Goal: Contribute content

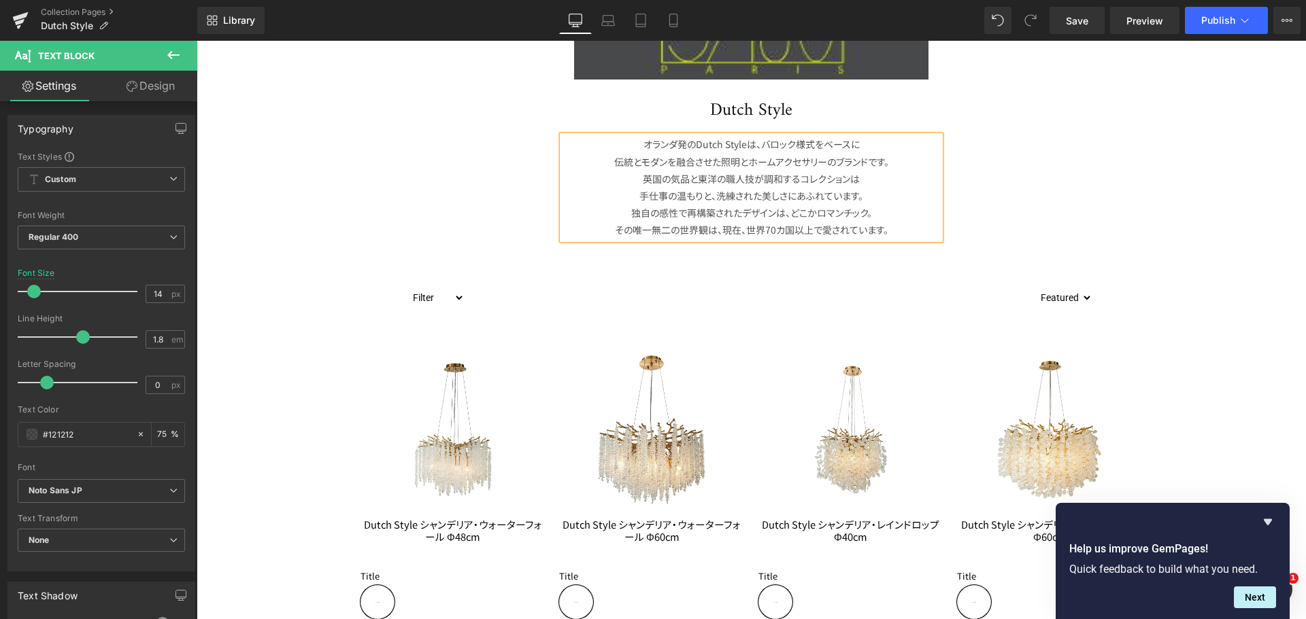
scroll to position [340, 0]
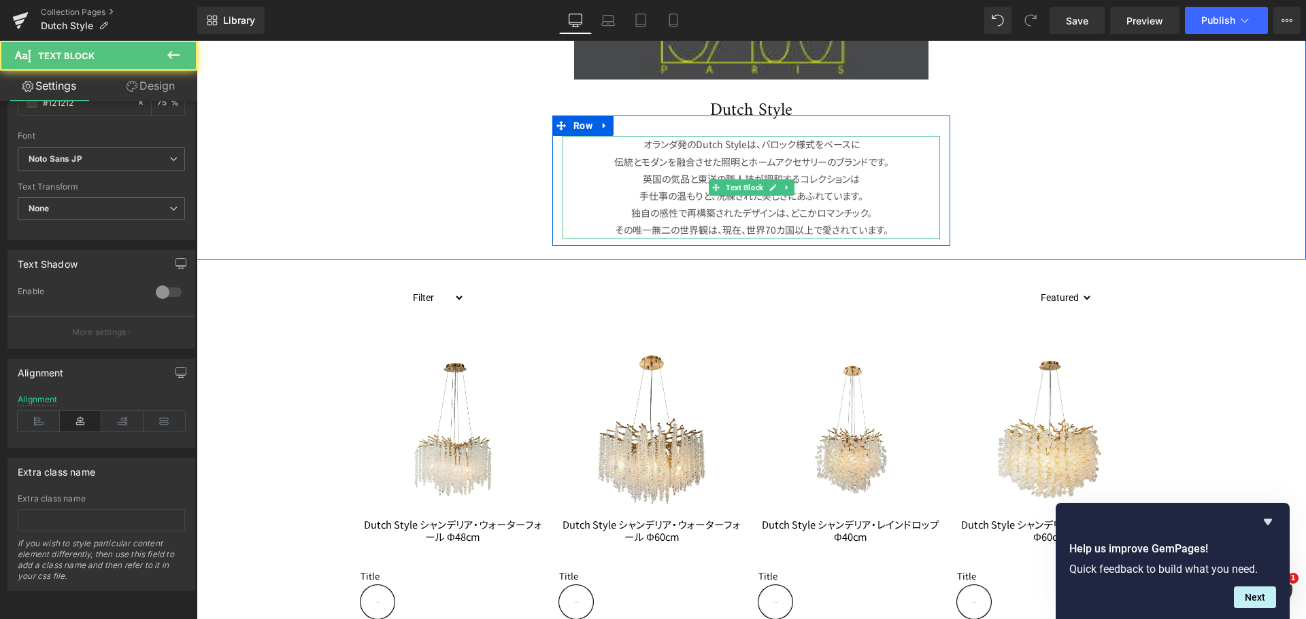
click at [670, 176] on p "英国の気品と東洋の職人技が調和するコレクションは" at bounding box center [750, 179] width 377 height 17
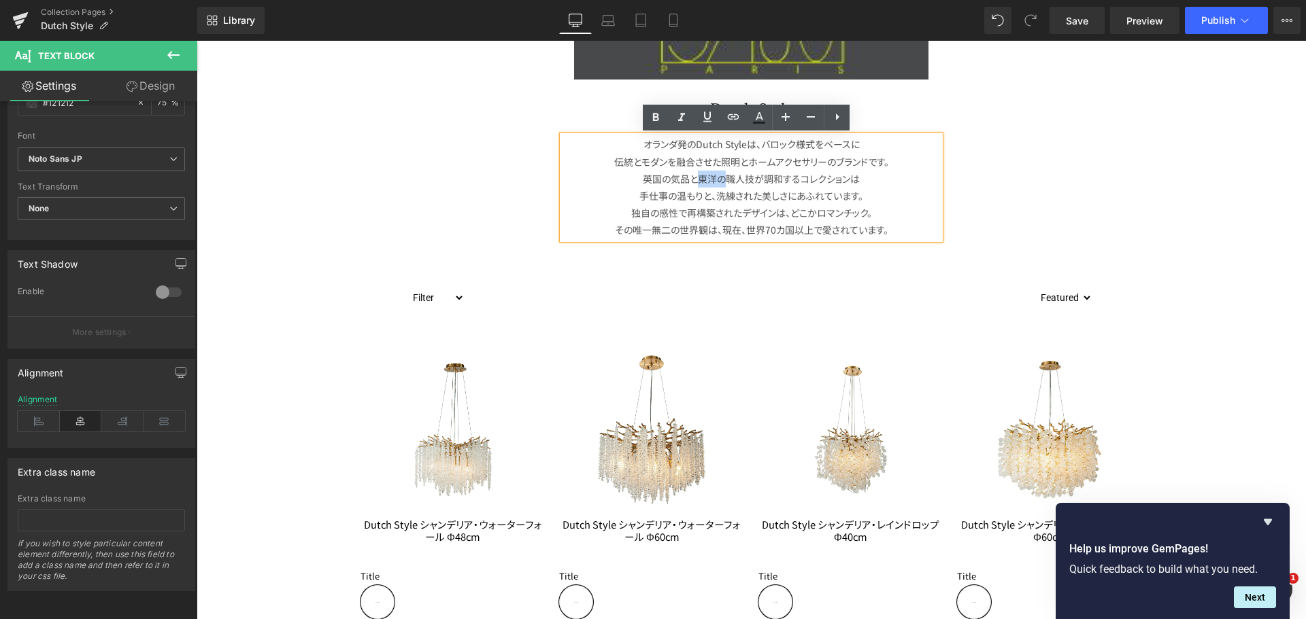
drag, startPoint x: 718, startPoint y: 177, endPoint x: 696, endPoint y: 177, distance: 22.4
click at [696, 177] on p "英国の気品と東洋の職人技が調和するコレクションは" at bounding box center [750, 179] width 377 height 17
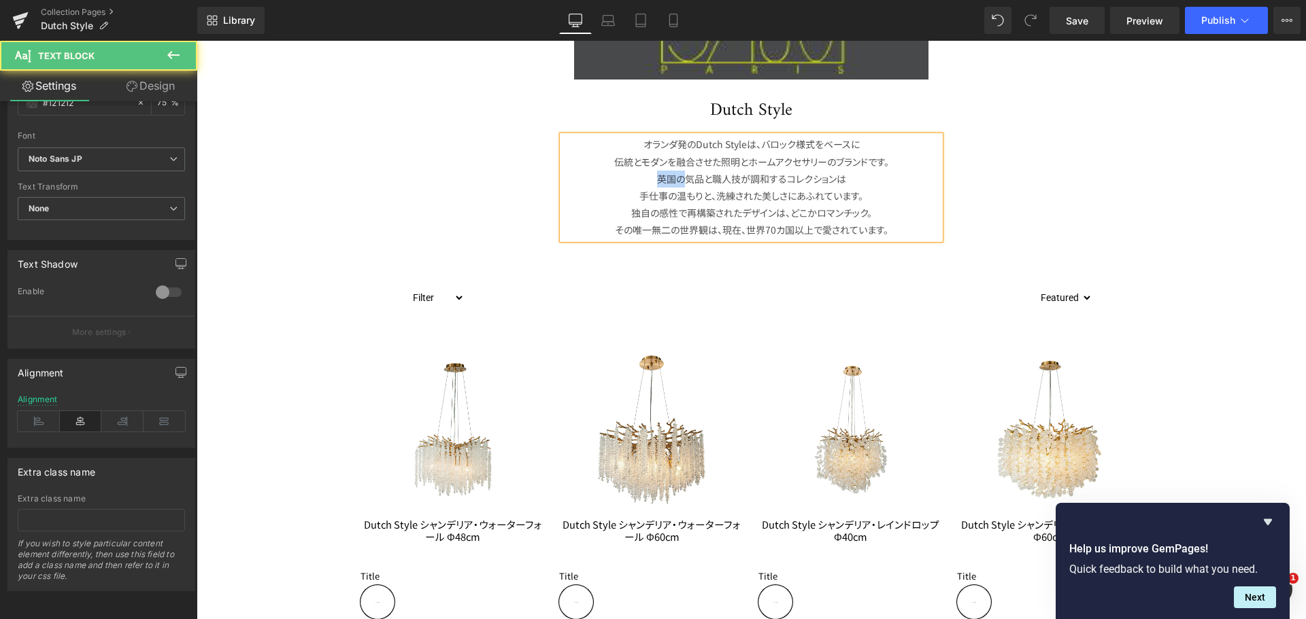
drag, startPoint x: 680, startPoint y: 176, endPoint x: 647, endPoint y: 179, distance: 33.4
click at [647, 179] on p "英国の気品と職人技が調和するコレクションは" at bounding box center [750, 179] width 377 height 17
click at [706, 193] on p "手仕事の温もりと、洗練された美しさにあふれています。" at bounding box center [750, 196] width 377 height 17
click at [868, 198] on p "手仕事の温もりと洗練された美しさにあふれています。" at bounding box center [750, 196] width 377 height 17
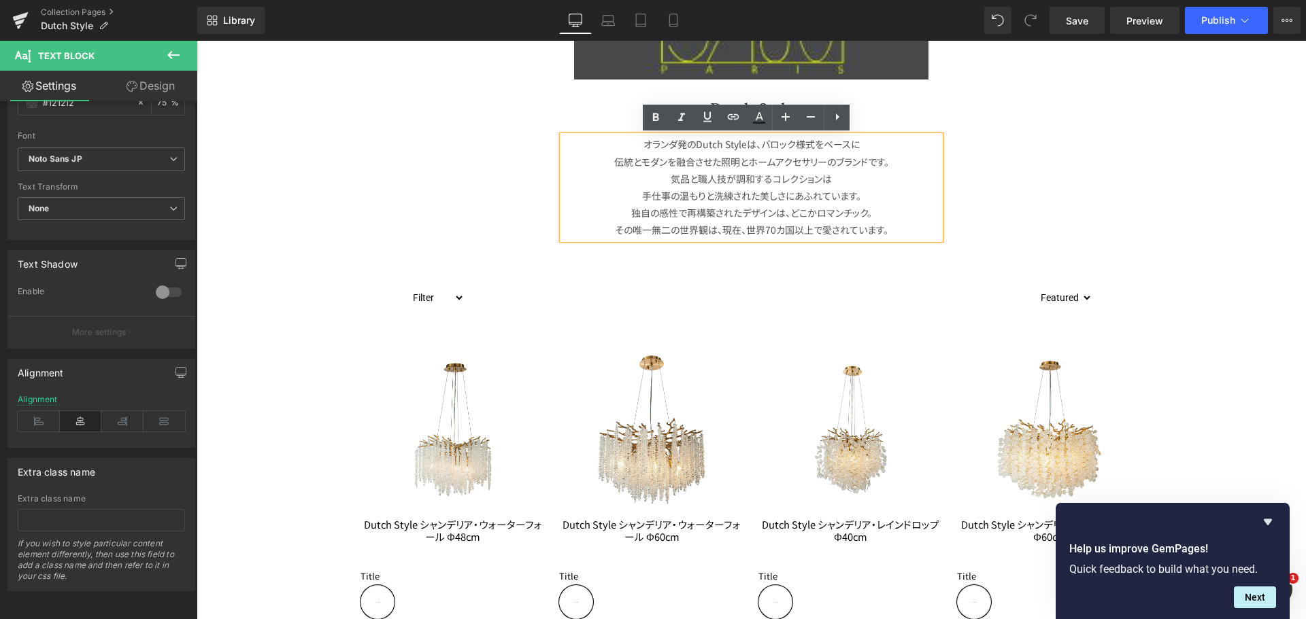
scroll to position [272, 0]
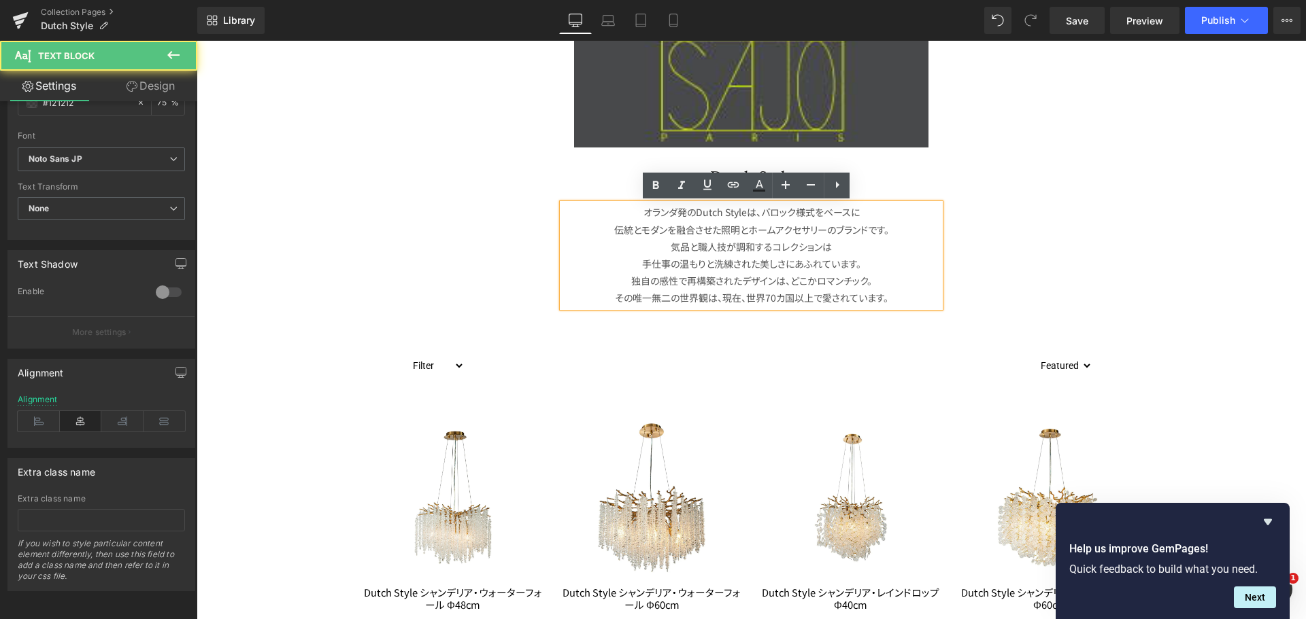
click at [755, 212] on p "オランダ発のDutch Styleは、バロック様式をベースに" at bounding box center [750, 212] width 377 height 17
click at [752, 212] on p "オランダ発のDutch Styleは、バロック様式をベースに" at bounding box center [750, 212] width 377 height 17
click at [755, 208] on p "オランダ発のDutch Styleは、バロック様式をベースに" at bounding box center [750, 212] width 377 height 17
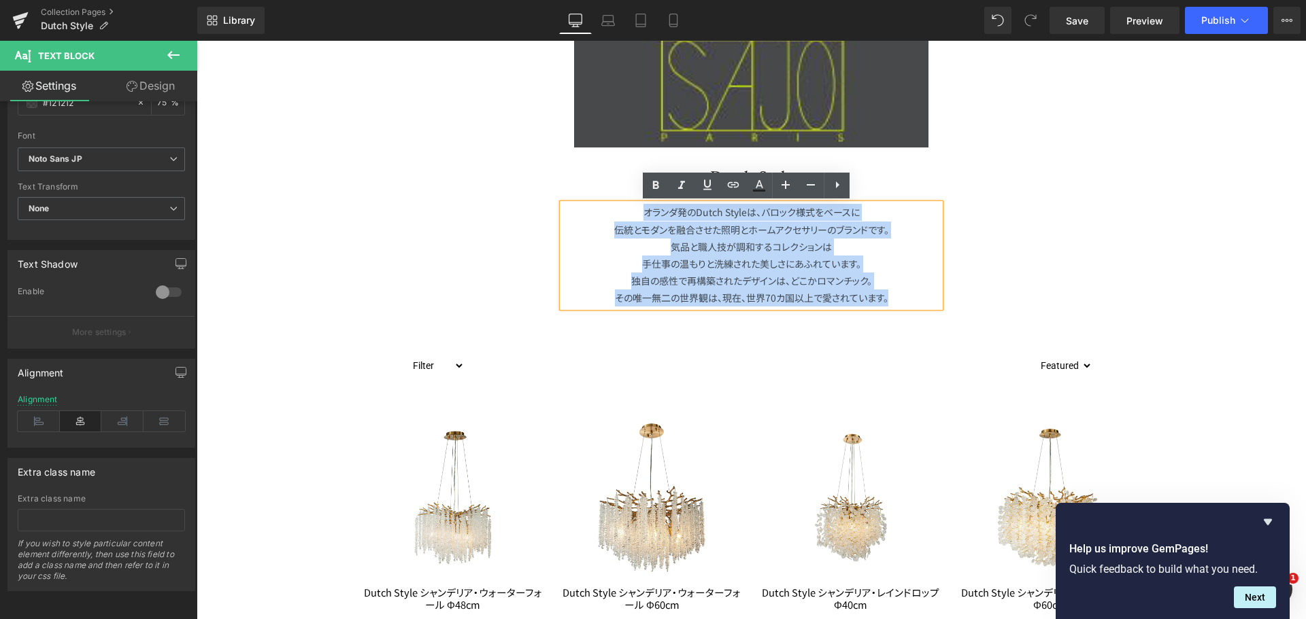
drag, startPoint x: 900, startPoint y: 299, endPoint x: 615, endPoint y: 214, distance: 296.9
click at [615, 214] on div "オランダ発のDutch Styleは、バロック様式をベースに 伝統とモダンを融合させた照明とホームアクセサリーのブランドです。 気品と職人技が調和するコレクシ…" at bounding box center [750, 255] width 377 height 103
copy div "オランダ発のDutch Styleは、バロック様式をベースに 伝統とモダンを融合させた照明とホームアクセサリーのブランドです。 気品と職人技が調和するコレクシ…"
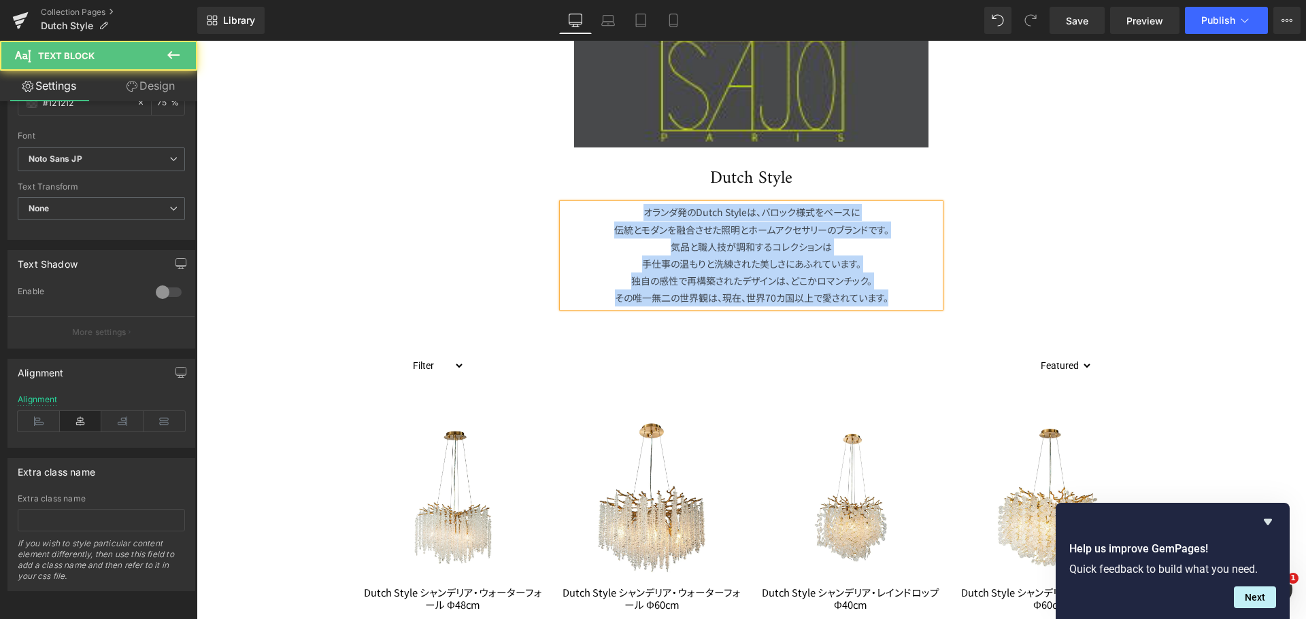
click at [622, 216] on p "オランダ発のDutch Styleは、バロック様式をベースに" at bounding box center [750, 212] width 377 height 17
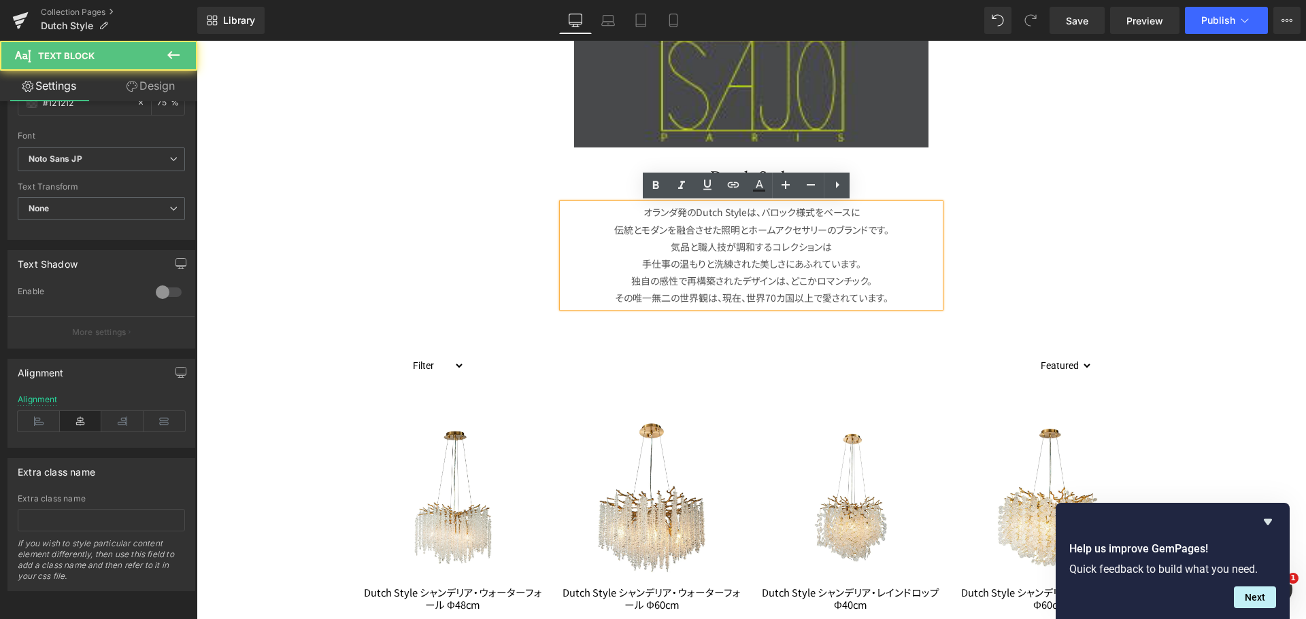
click at [894, 297] on p "その唯一無二の世界観は、現在、世界70カ国以上で愛されています。" at bounding box center [750, 298] width 377 height 17
click at [894, 296] on p "その唯一無二の世界観は、現在、世界70カ国以上で愛されています。" at bounding box center [750, 298] width 377 height 17
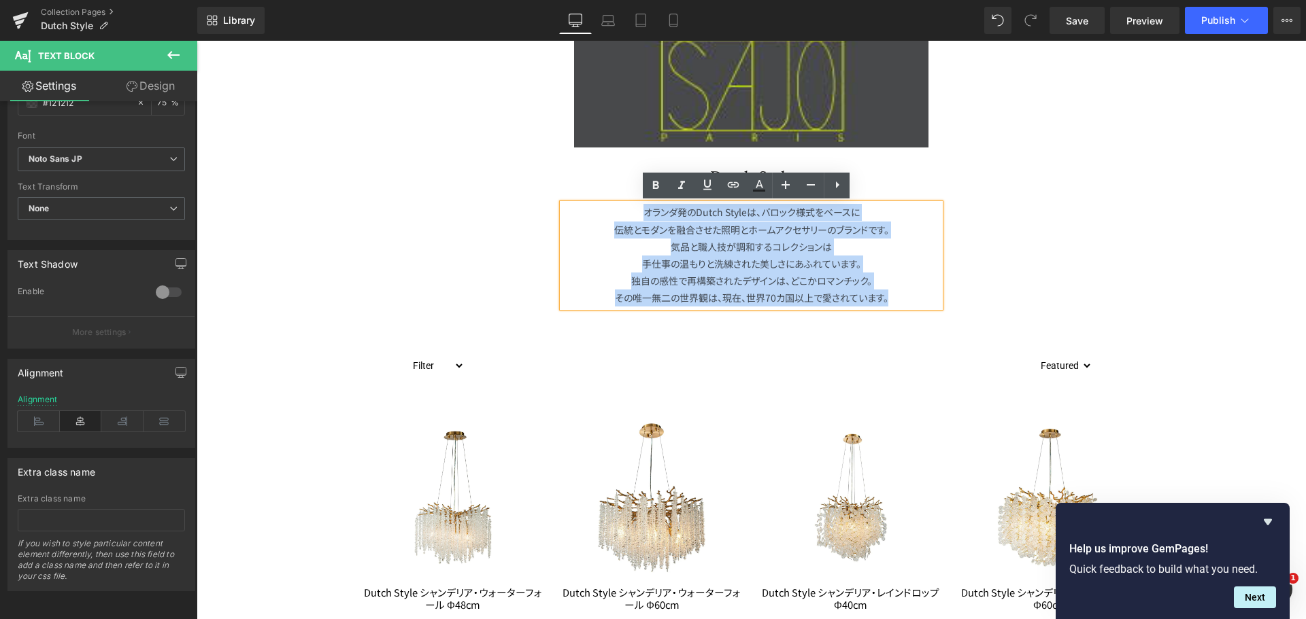
drag, startPoint x: 894, startPoint y: 296, endPoint x: 622, endPoint y: 197, distance: 289.3
click at [622, 197] on div "オランダ発のDutch Styleは、バロック様式をベースに 伝統とモダンを融合させた照明とホームアクセサリーのブランドです。 気品と職人技が調和するコレクシ…" at bounding box center [751, 249] width 398 height 130
copy div "オランダ発のDutch Styleは、バロック様式をベースに 伝統とモダンを融合させた照明とホームアクセサリーのブランドです。 気品と職人技が調和するコレクシ…"
click at [898, 266] on p "手仕事の温もりと洗練された美しさにあふれています。" at bounding box center [750, 264] width 377 height 17
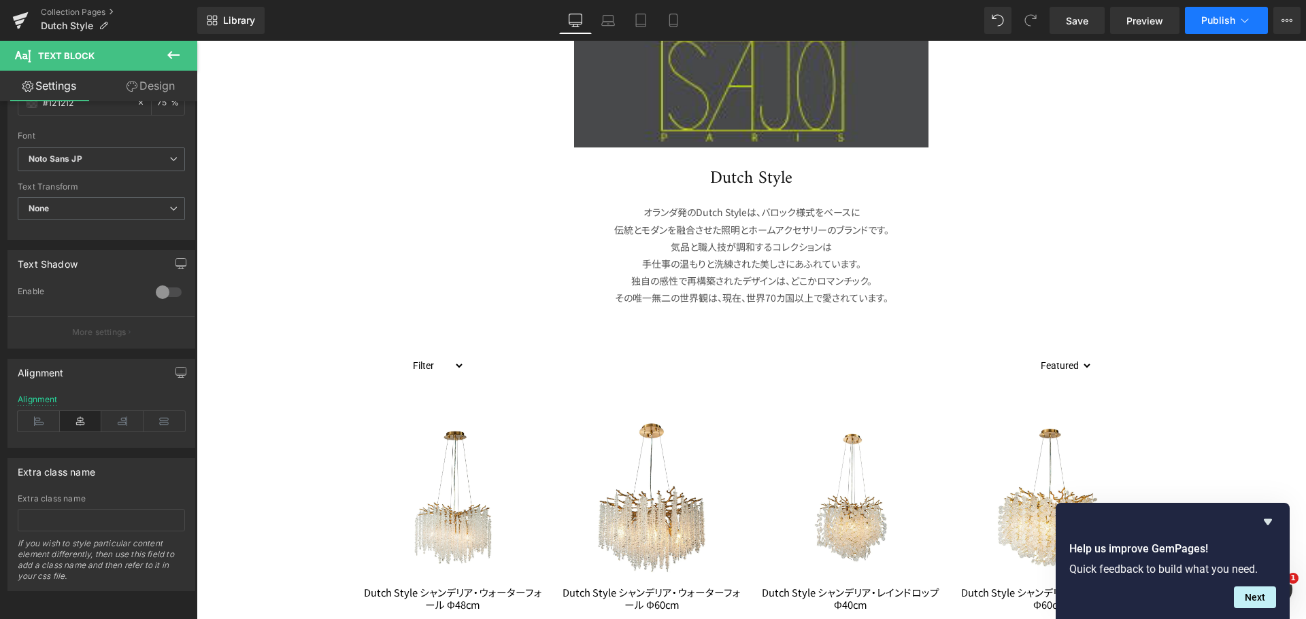
click at [1211, 22] on span "Publish" at bounding box center [1218, 20] width 34 height 11
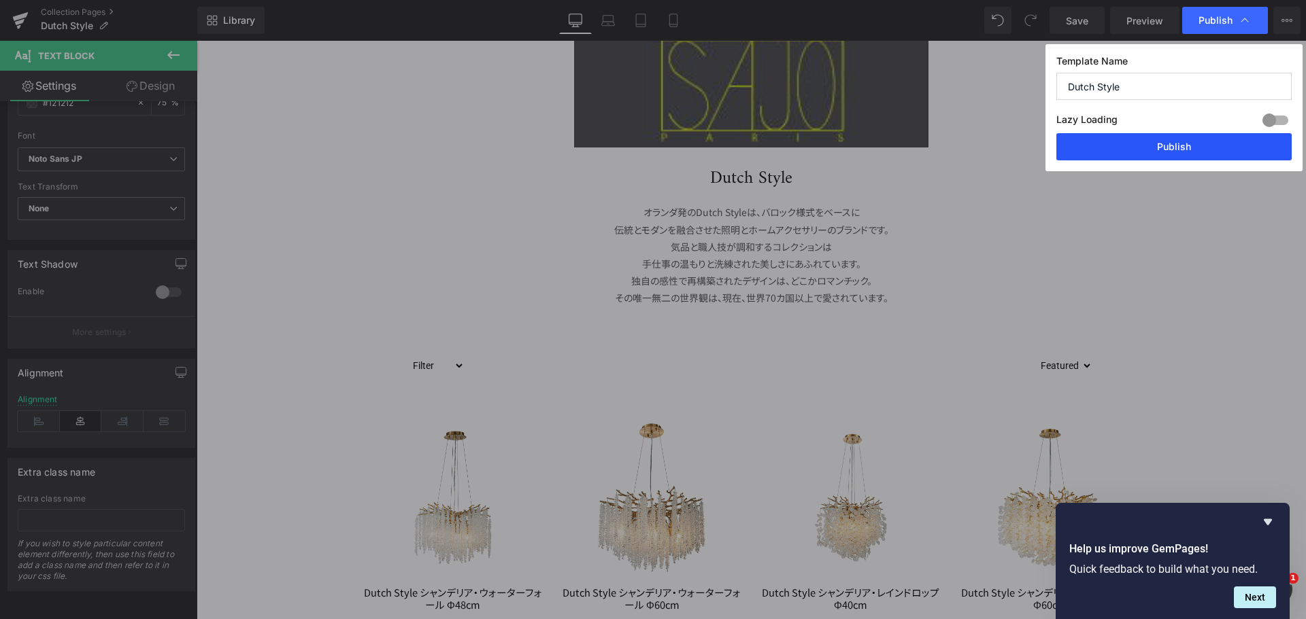
click at [1190, 143] on button "Publish" at bounding box center [1173, 146] width 235 height 27
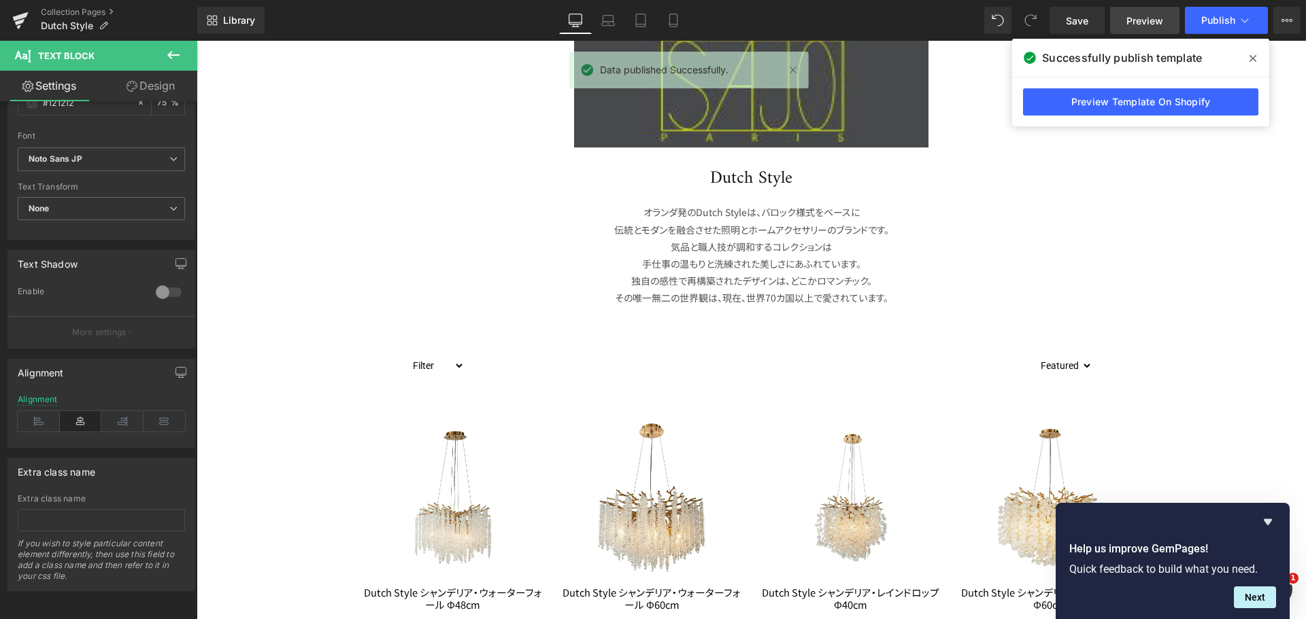
click at [1133, 16] on span "Preview" at bounding box center [1144, 21] width 37 height 14
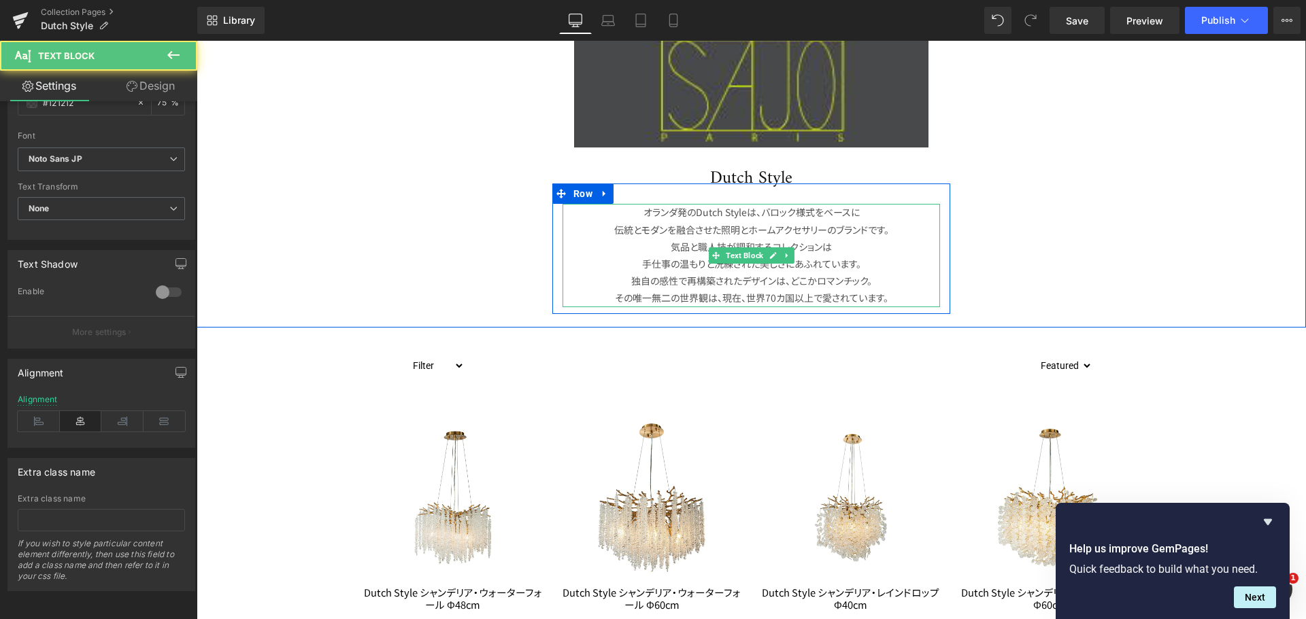
click at [712, 283] on p "独自の感性で再構築されたデザインは、 どこかロマンチック。" at bounding box center [750, 281] width 377 height 17
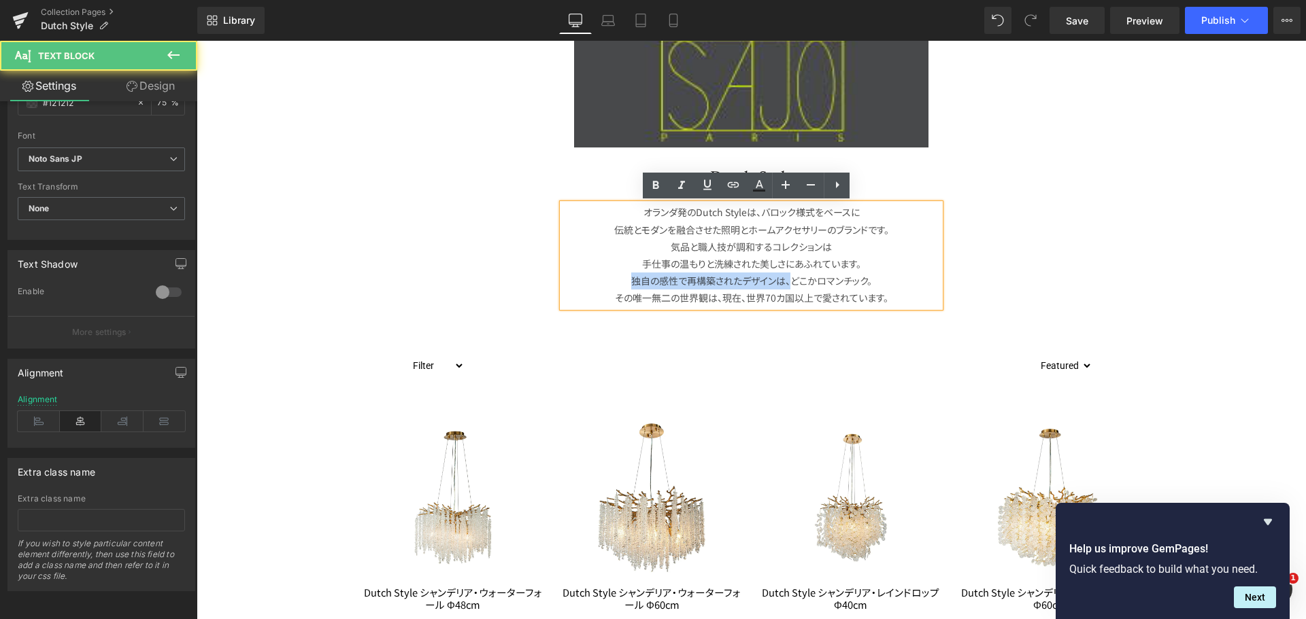
drag, startPoint x: 787, startPoint y: 279, endPoint x: 604, endPoint y: 282, distance: 182.9
click at [604, 282] on p "独自の感性で再構築されたデザインは、 どこかロマンチック。" at bounding box center [750, 281] width 377 height 17
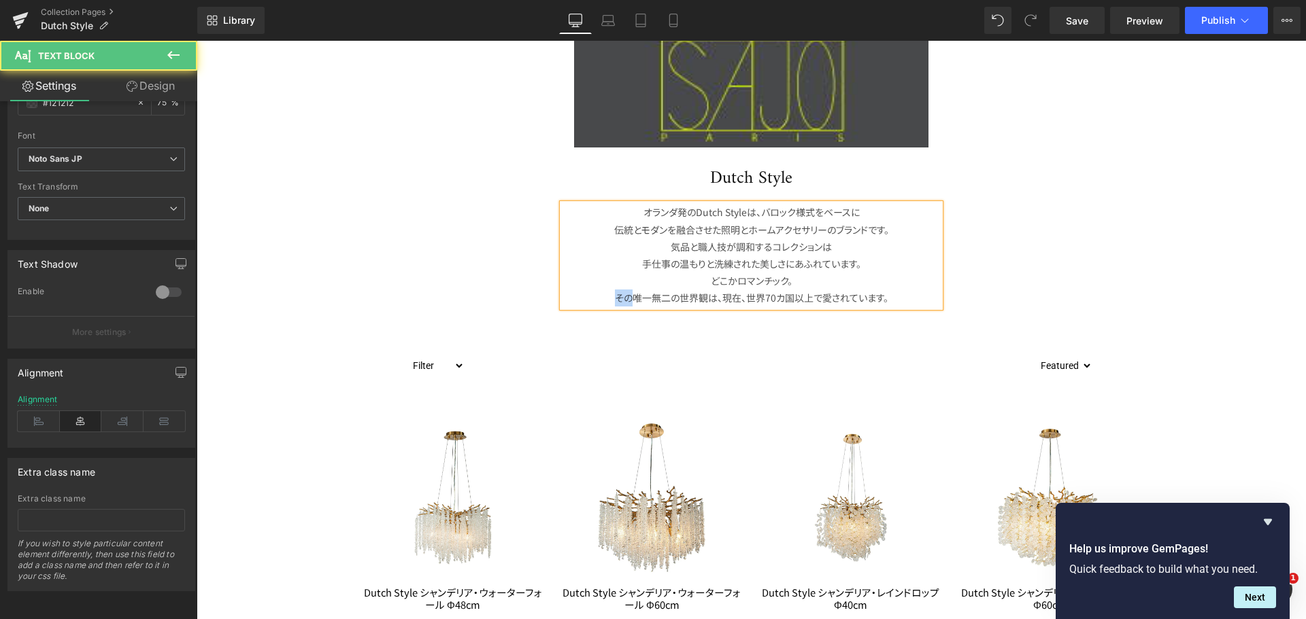
drag, startPoint x: 630, startPoint y: 296, endPoint x: 590, endPoint y: 300, distance: 39.6
click at [590, 300] on p "その唯一無二の世界観は、現在、世界70カ国以上で愛されています。" at bounding box center [750, 298] width 377 height 17
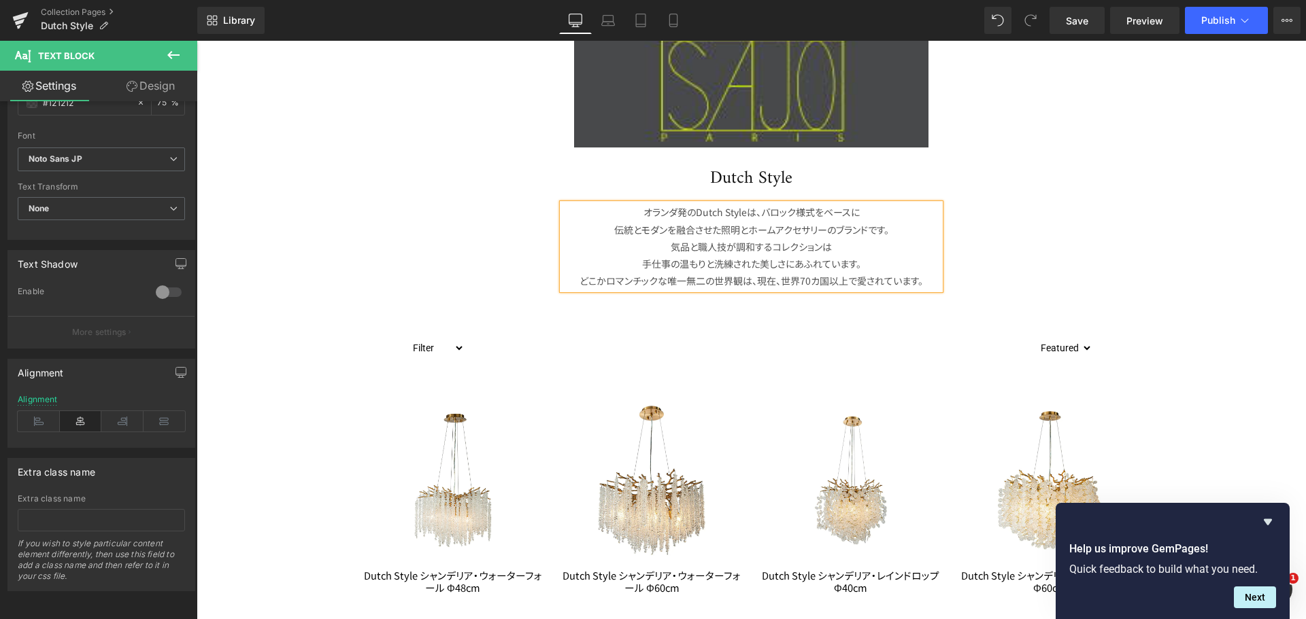
click at [751, 279] on span "唯一無二の世界観は、現在、世界70カ国以上で愛されています。" at bounding box center [795, 281] width 256 height 14
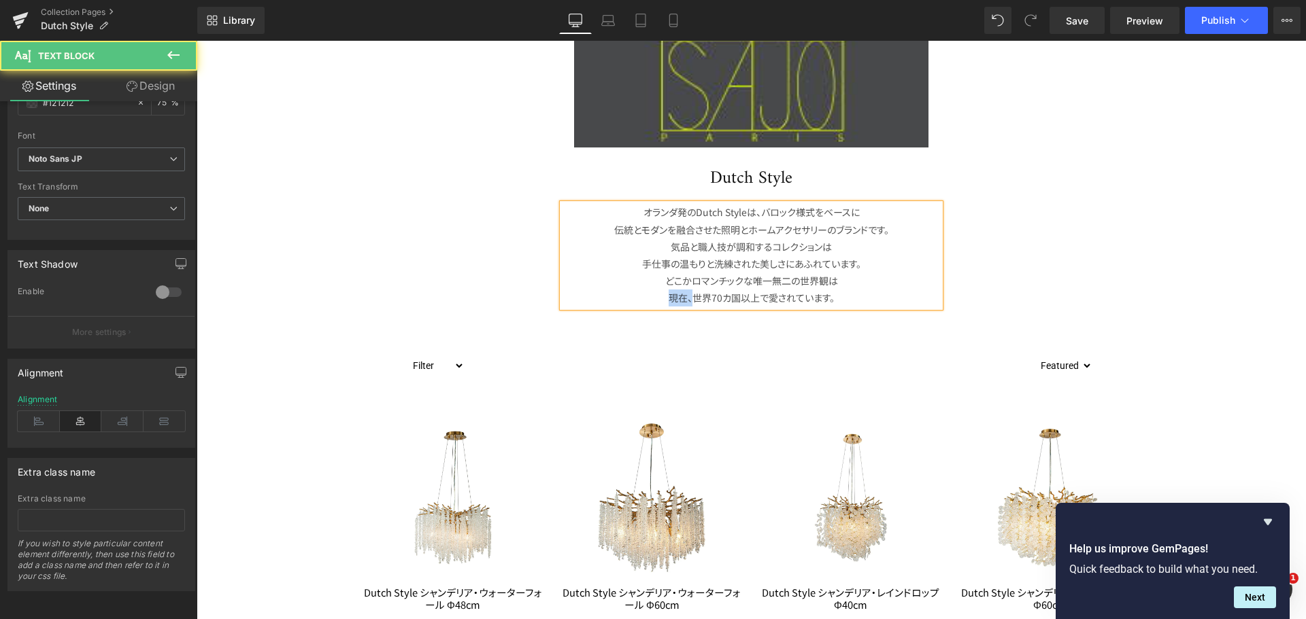
drag, startPoint x: 689, startPoint y: 299, endPoint x: 660, endPoint y: 300, distance: 29.2
click at [660, 300] on p "現在、世界70カ国以上で愛されています。" at bounding box center [750, 298] width 377 height 17
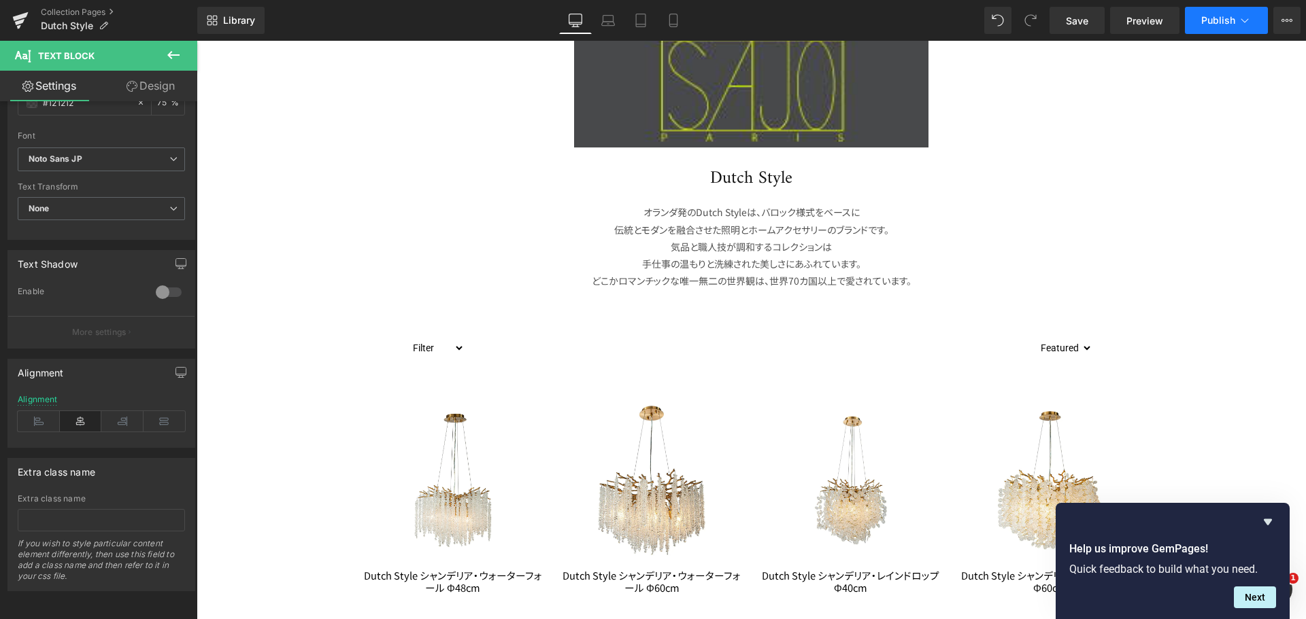
click at [1211, 28] on button "Publish" at bounding box center [1225, 20] width 83 height 27
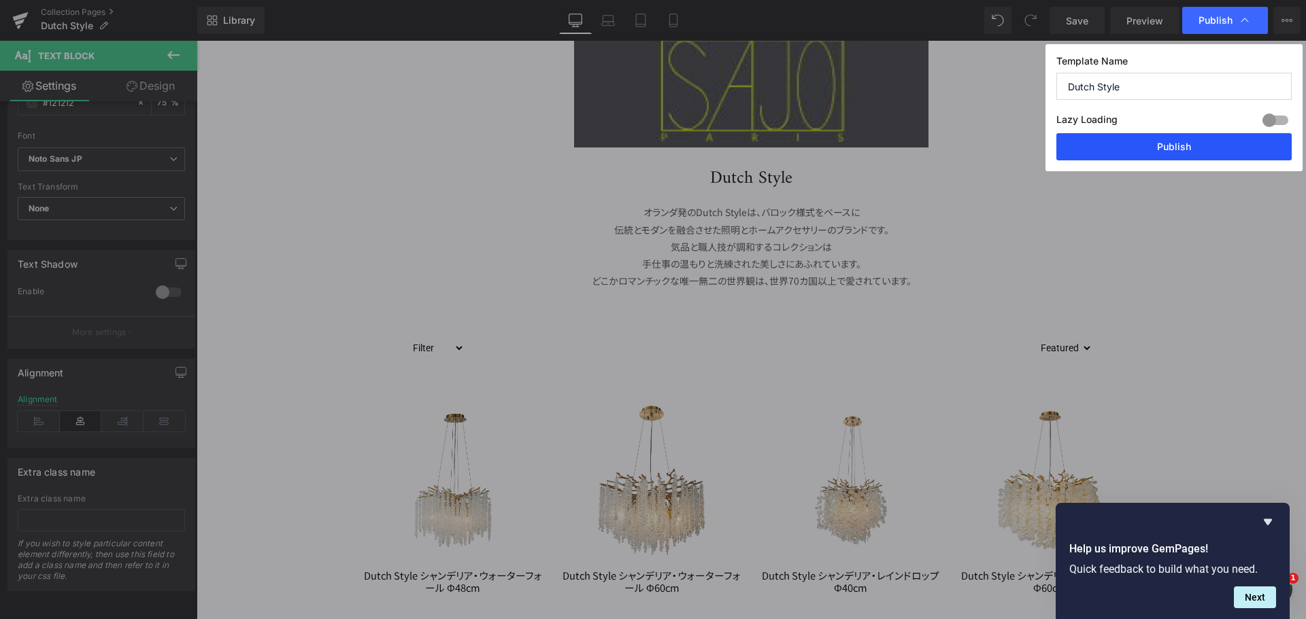
click at [1218, 141] on button "Publish" at bounding box center [1173, 146] width 235 height 27
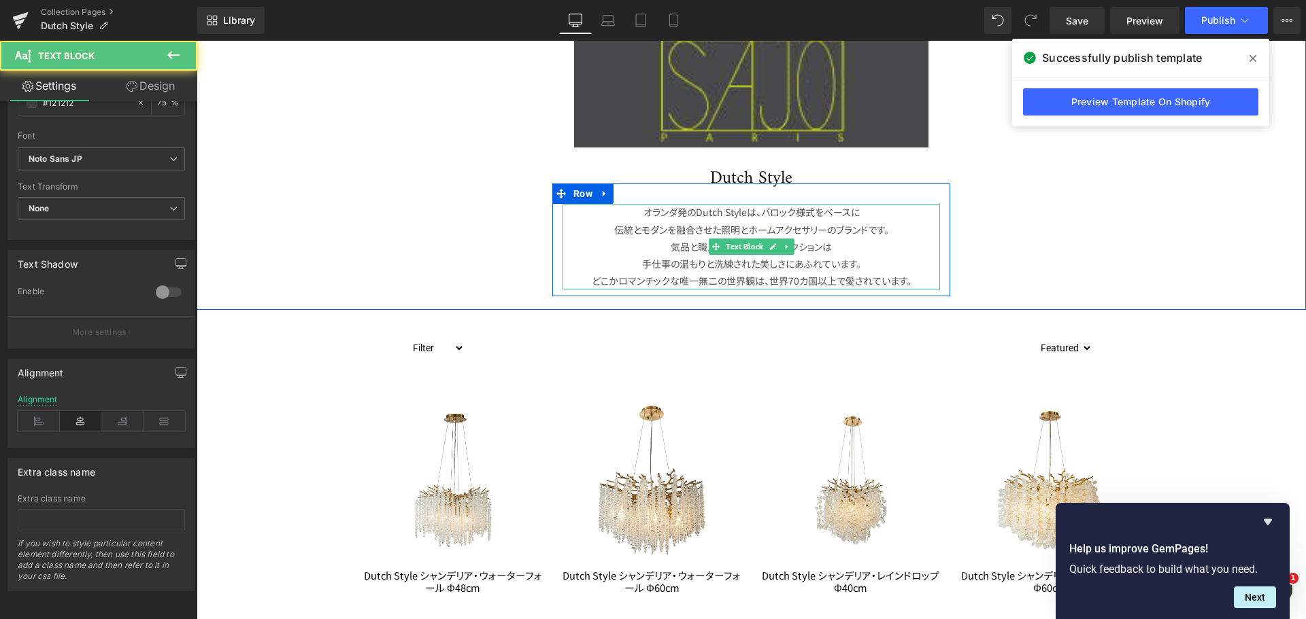
click at [891, 251] on p "気品と職人技が調和するコレクションは" at bounding box center [750, 247] width 377 height 17
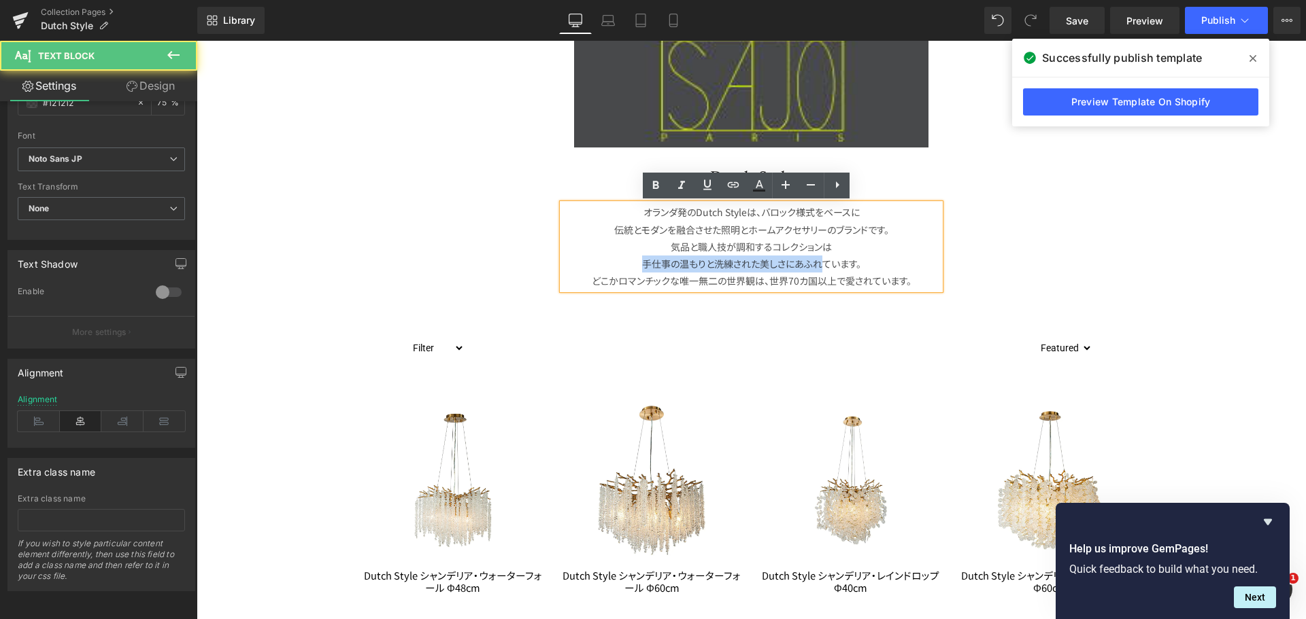
drag, startPoint x: 818, startPoint y: 263, endPoint x: 619, endPoint y: 266, distance: 199.2
click at [619, 266] on p "手仕事の温もりと洗練された美しさにあふれています。" at bounding box center [750, 264] width 377 height 17
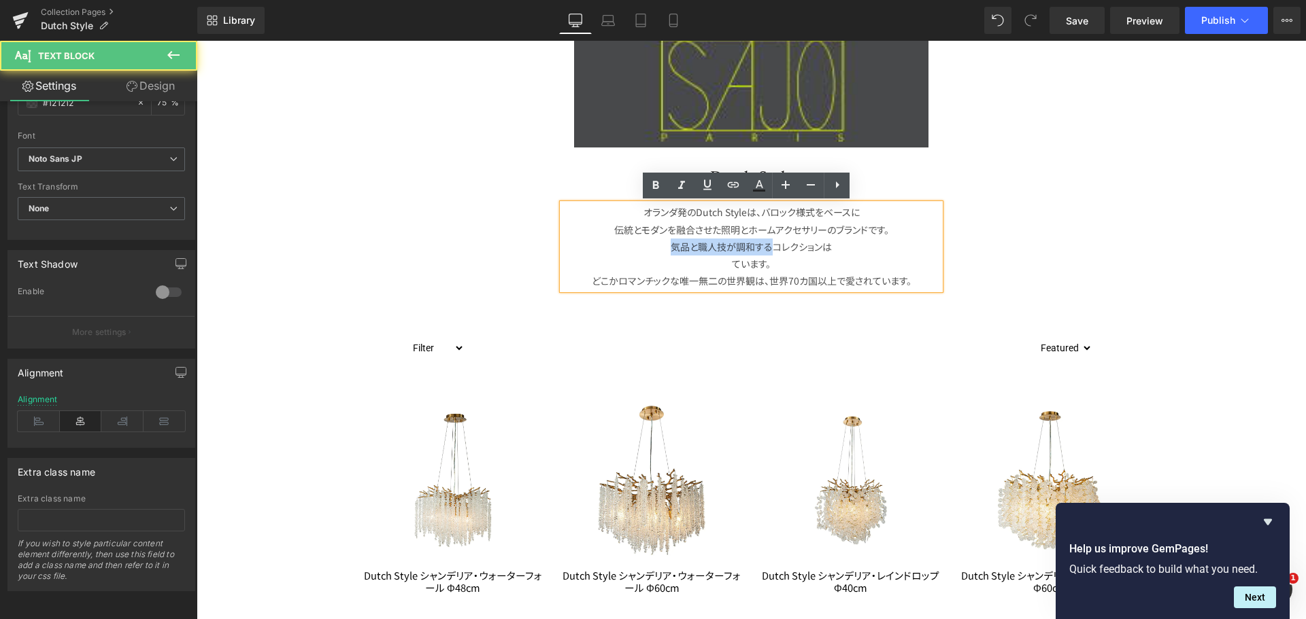
drag, startPoint x: 766, startPoint y: 247, endPoint x: 635, endPoint y: 249, distance: 131.2
click at [635, 249] on p "気品と職人技が調和するコレクションは" at bounding box center [750, 247] width 377 height 17
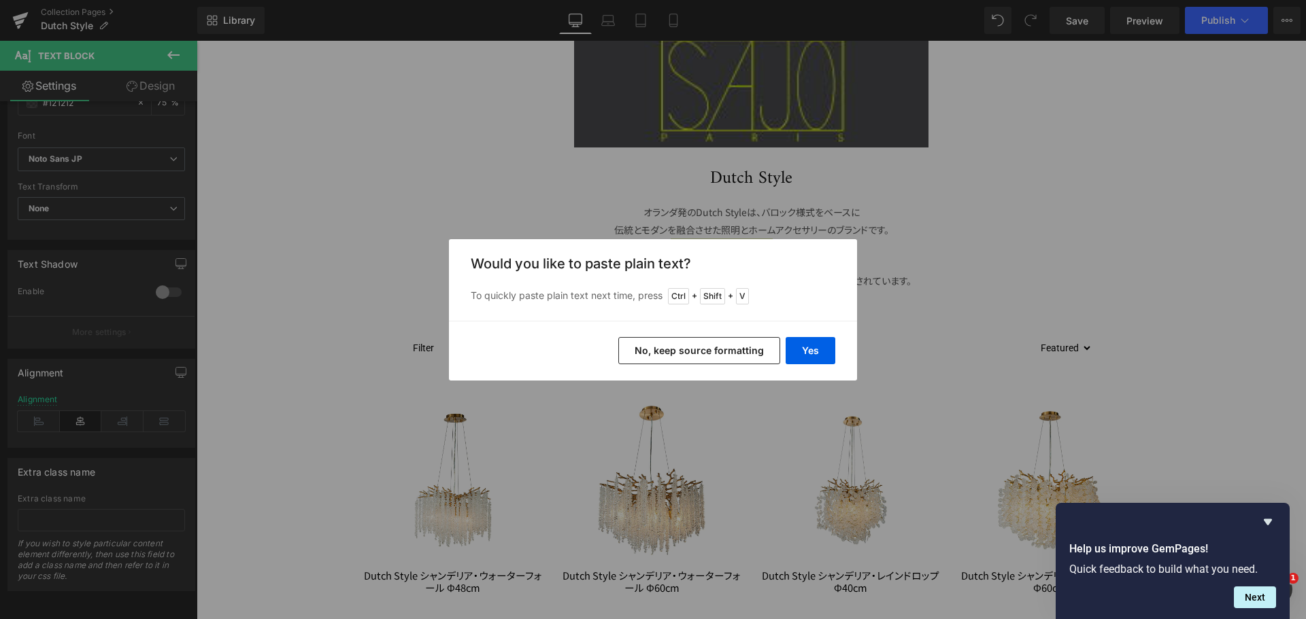
click at [726, 345] on button "No, keep source formatting" at bounding box center [699, 350] width 162 height 27
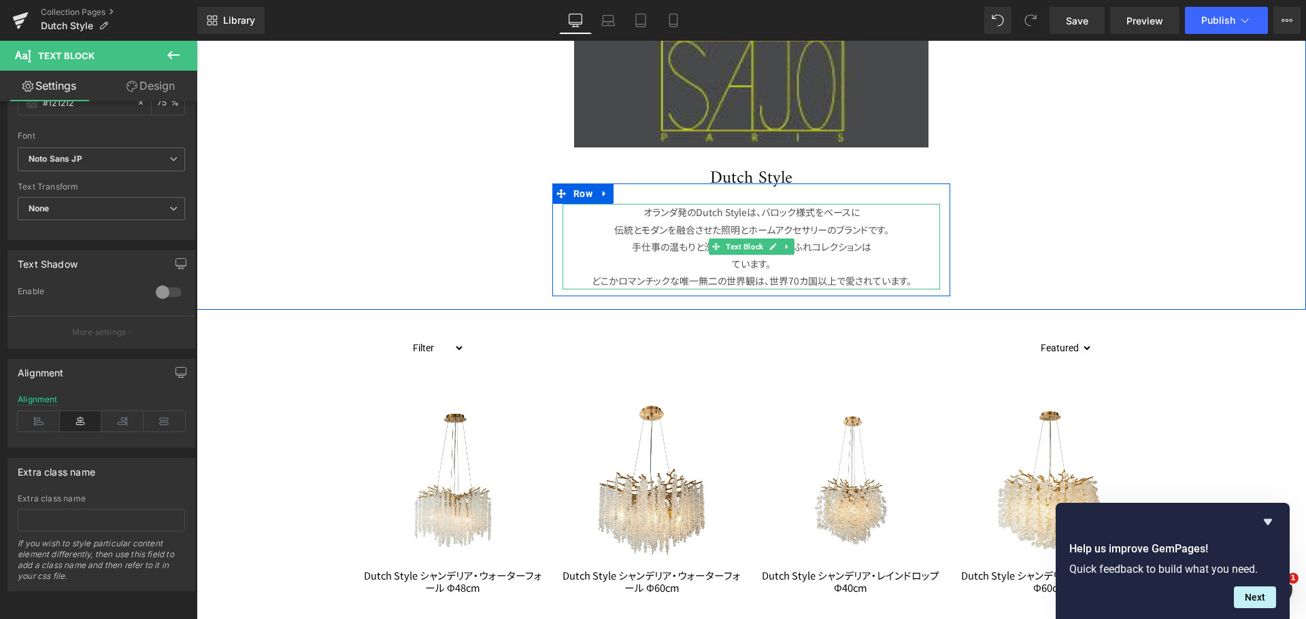
click at [632, 252] on span "手仕事の温もりと洗練された美しさにあふれ" at bounding box center [722, 247] width 180 height 14
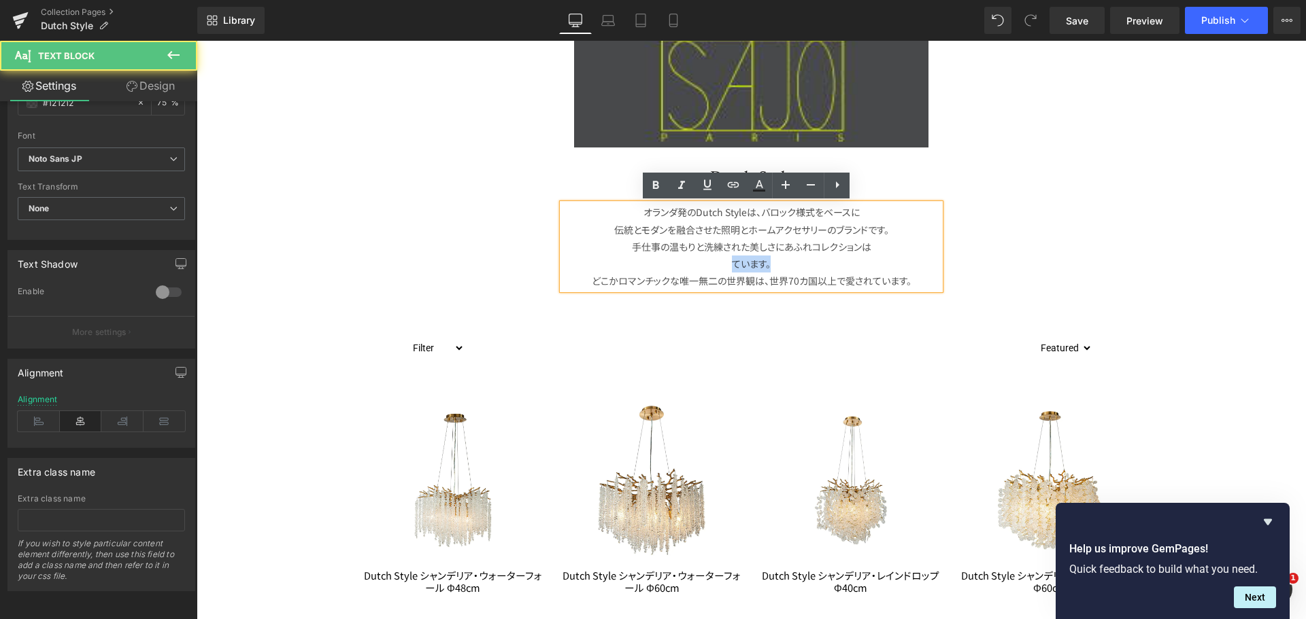
drag, startPoint x: 806, startPoint y: 259, endPoint x: 681, endPoint y: 270, distance: 126.3
click at [681, 270] on p "ています。" at bounding box center [750, 264] width 377 height 17
drag, startPoint x: 868, startPoint y: 264, endPoint x: 651, endPoint y: 247, distance: 218.2
click at [651, 247] on div "オランダ発のDutch Styleは、バロック様式をベースに 伝統とモダンを融合させた照明とホームアクセサリーのブランドです。 気品と職人技が調和するコレクシ…" at bounding box center [750, 247] width 377 height 86
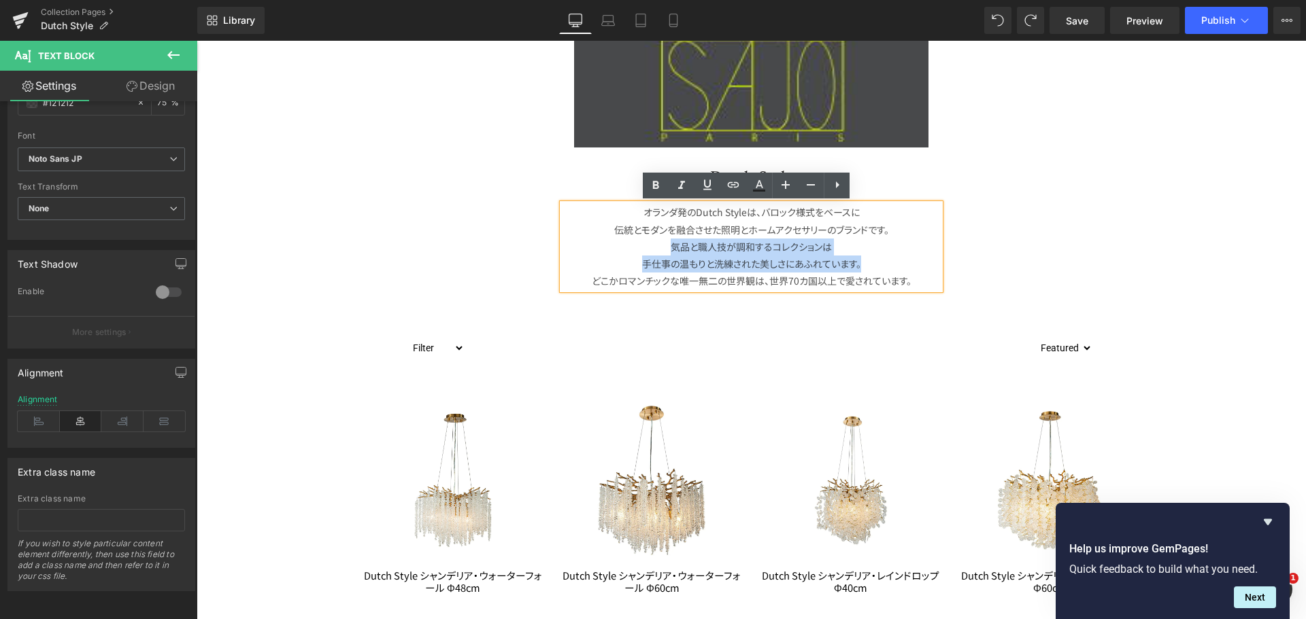
copy div "気品と職人技が調和するコレクションは 手仕事の温もりと洗練された美しさにあふれています。"
